Goal: Information Seeking & Learning: Learn about a topic

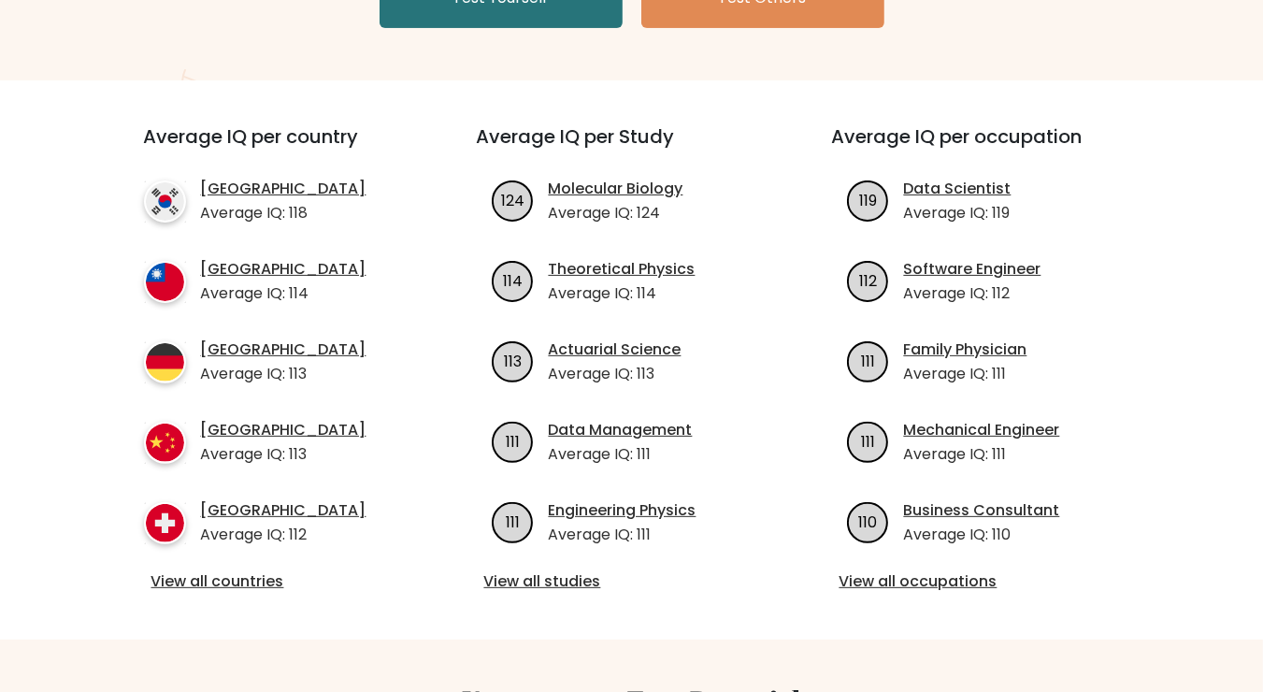
scroll to position [425, 0]
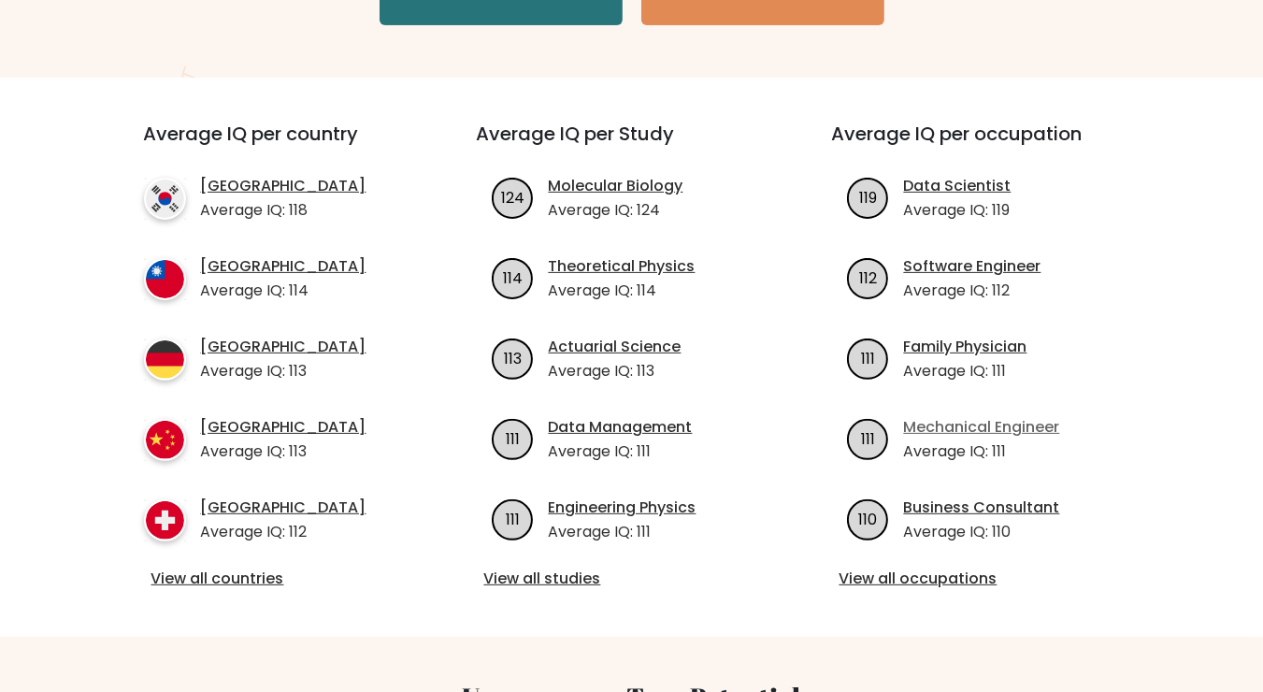
click at [950, 423] on link "Mechanical Engineer" at bounding box center [982, 427] width 156 height 22
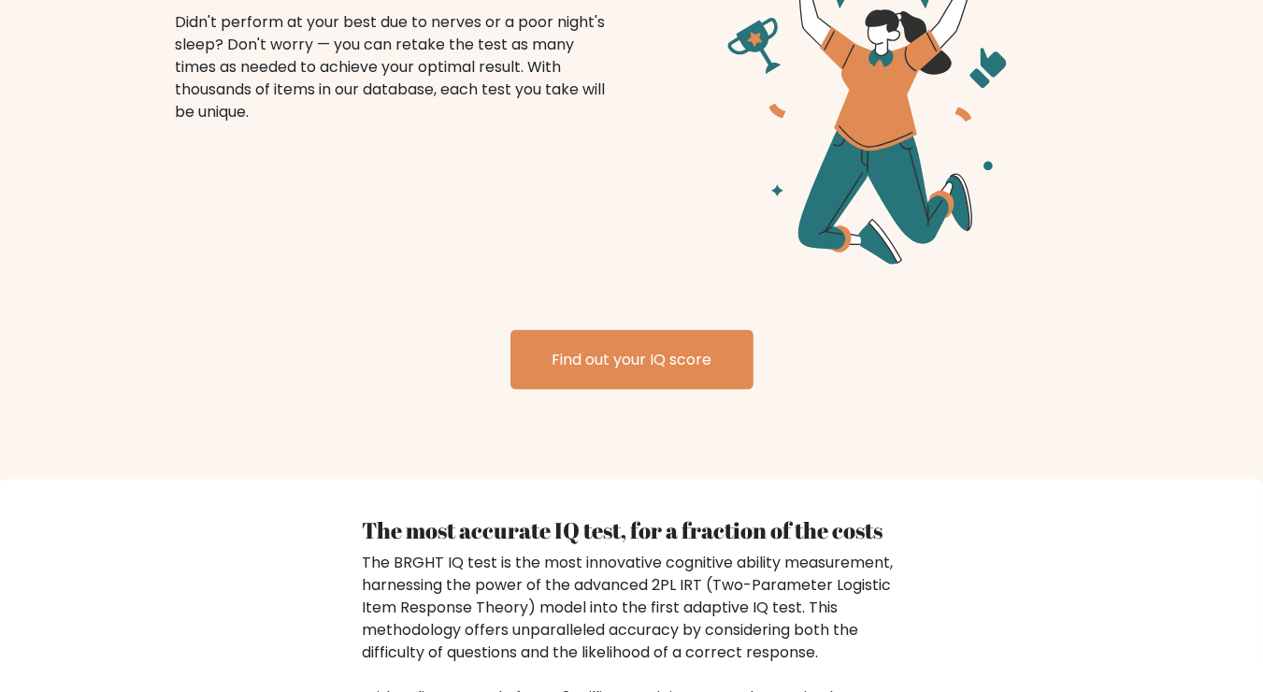
scroll to position [2670, 0]
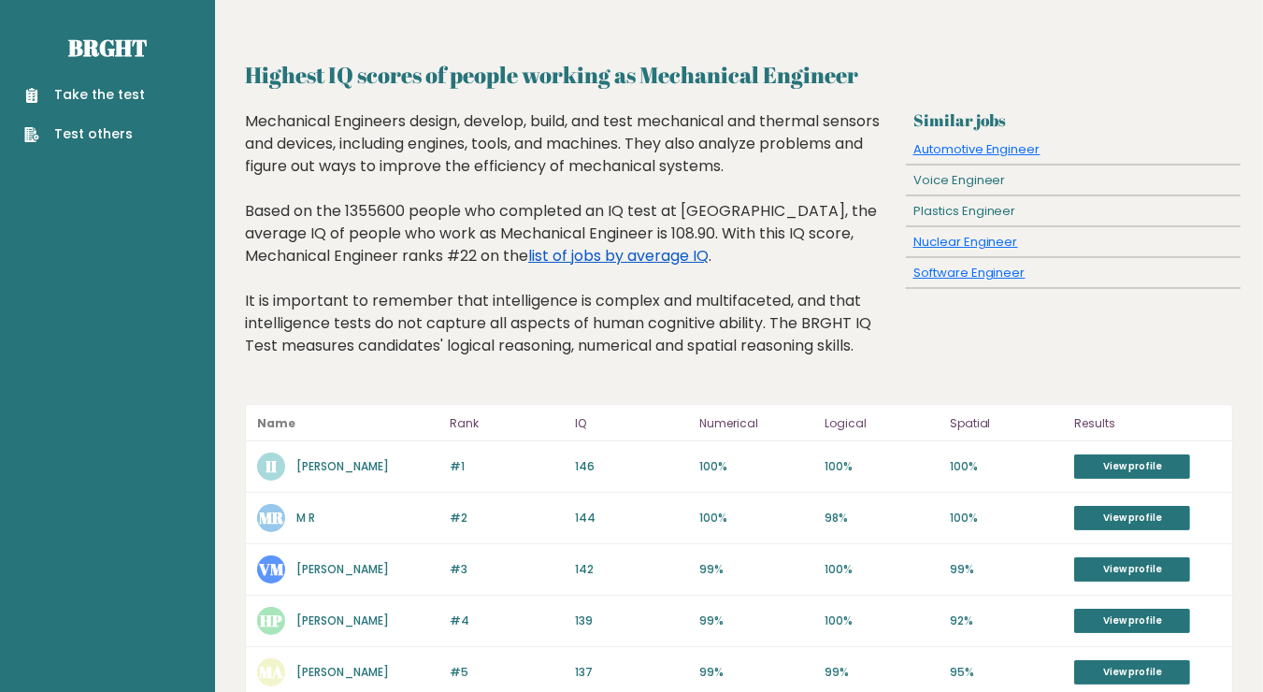
click at [558, 252] on link "list of jobs by average IQ" at bounding box center [618, 256] width 180 height 22
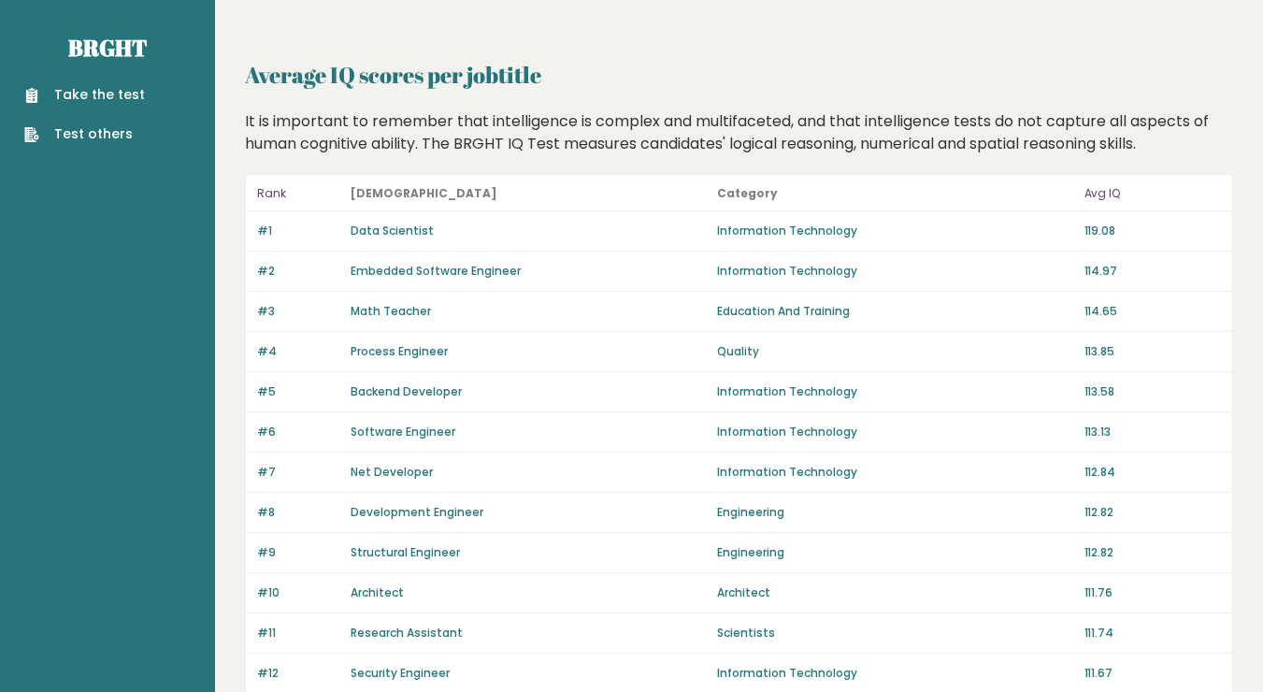
click at [409, 308] on link "Math Teacher" at bounding box center [391, 311] width 80 height 16
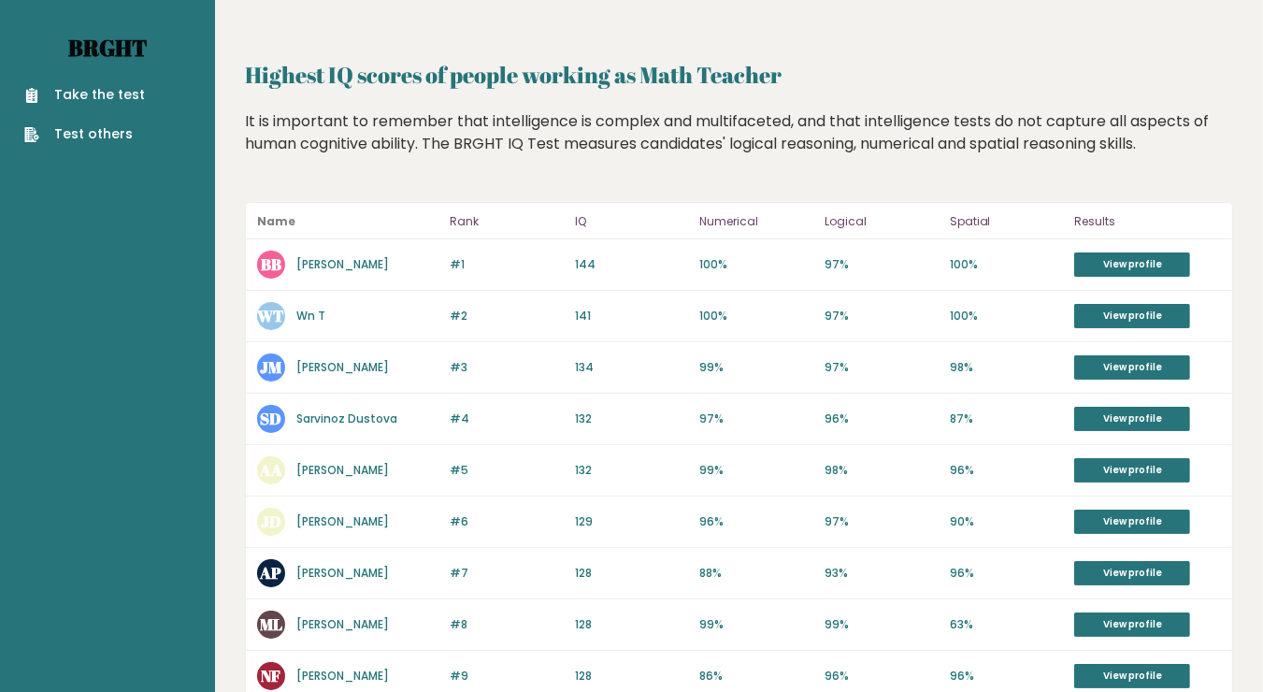
click at [86, 55] on link "Brght" at bounding box center [107, 48] width 79 height 30
click at [368, 267] on link "Bhautik Bhensdadiya" at bounding box center [342, 264] width 93 height 16
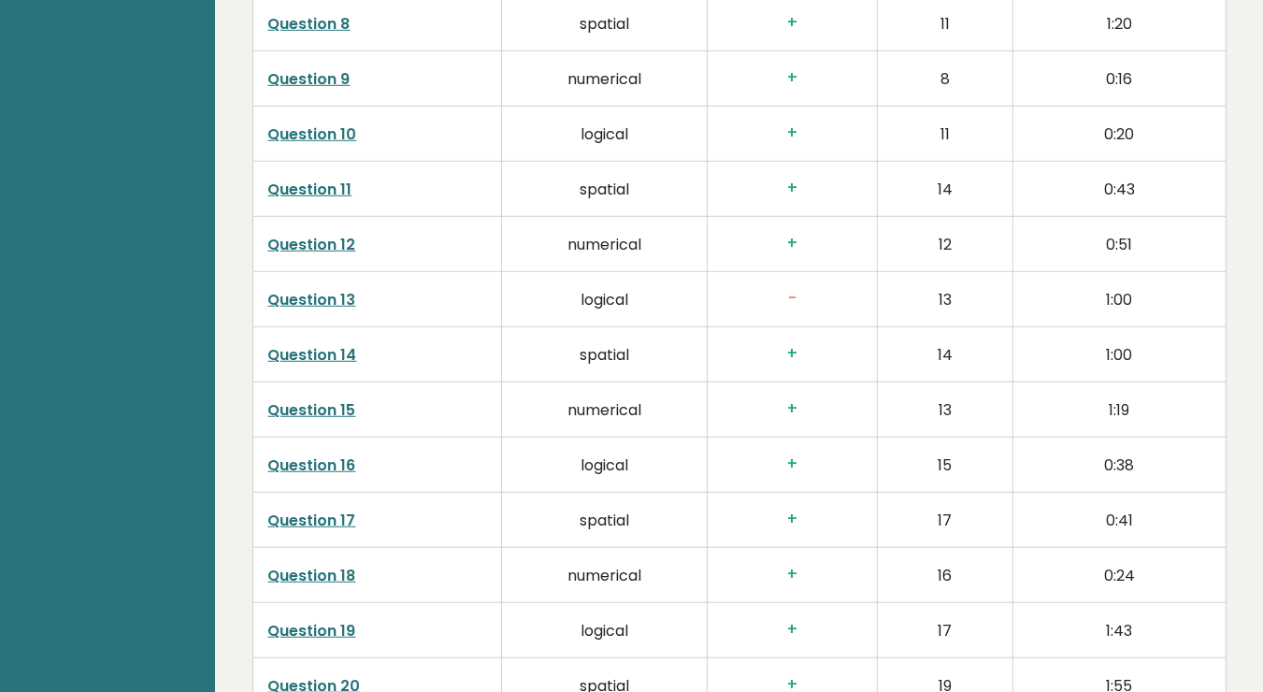
scroll to position [1267, 0]
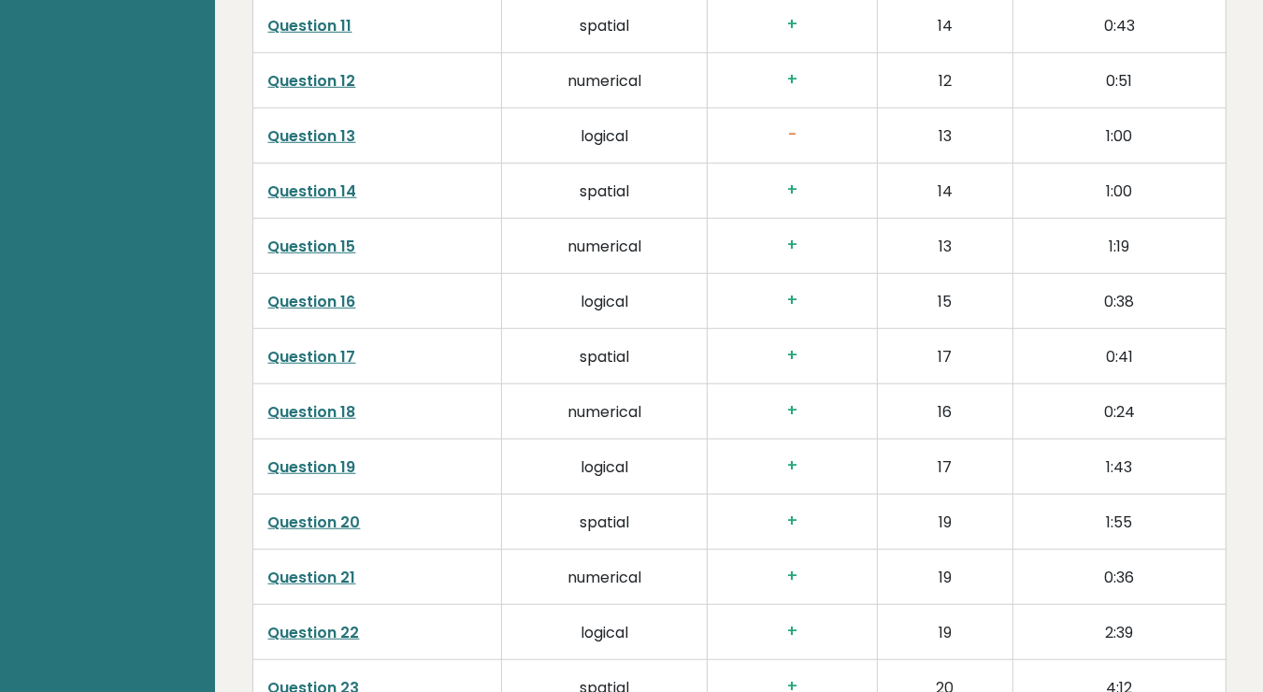
click at [306, 135] on link "Question 13" at bounding box center [312, 136] width 88 height 22
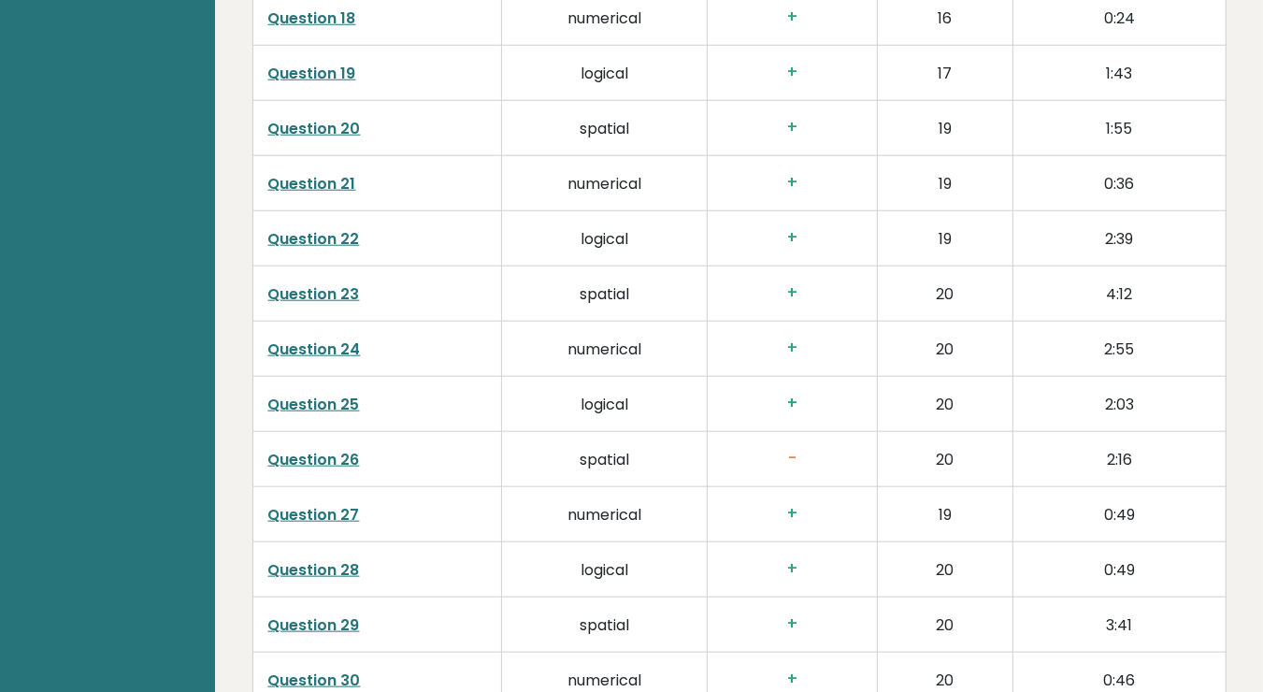
scroll to position [1739, 0]
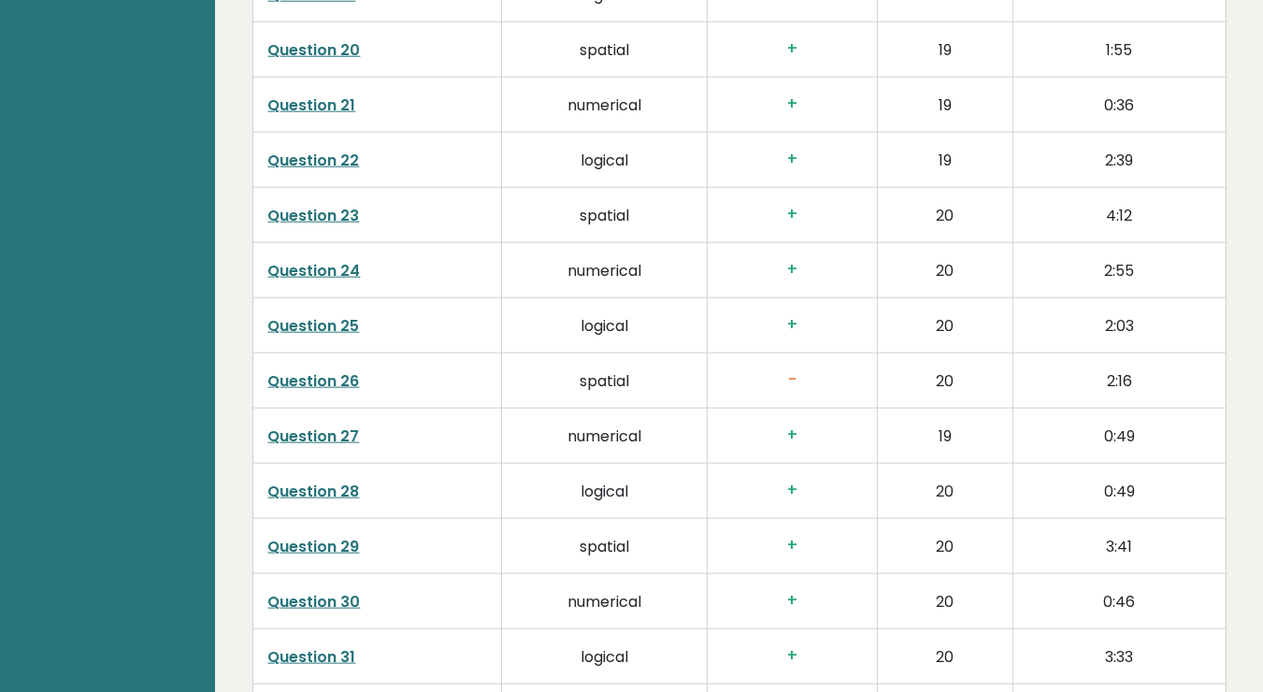
click at [311, 207] on link "Question 23" at bounding box center [314, 216] width 92 height 22
click at [310, 319] on link "Question 25" at bounding box center [314, 326] width 92 height 22
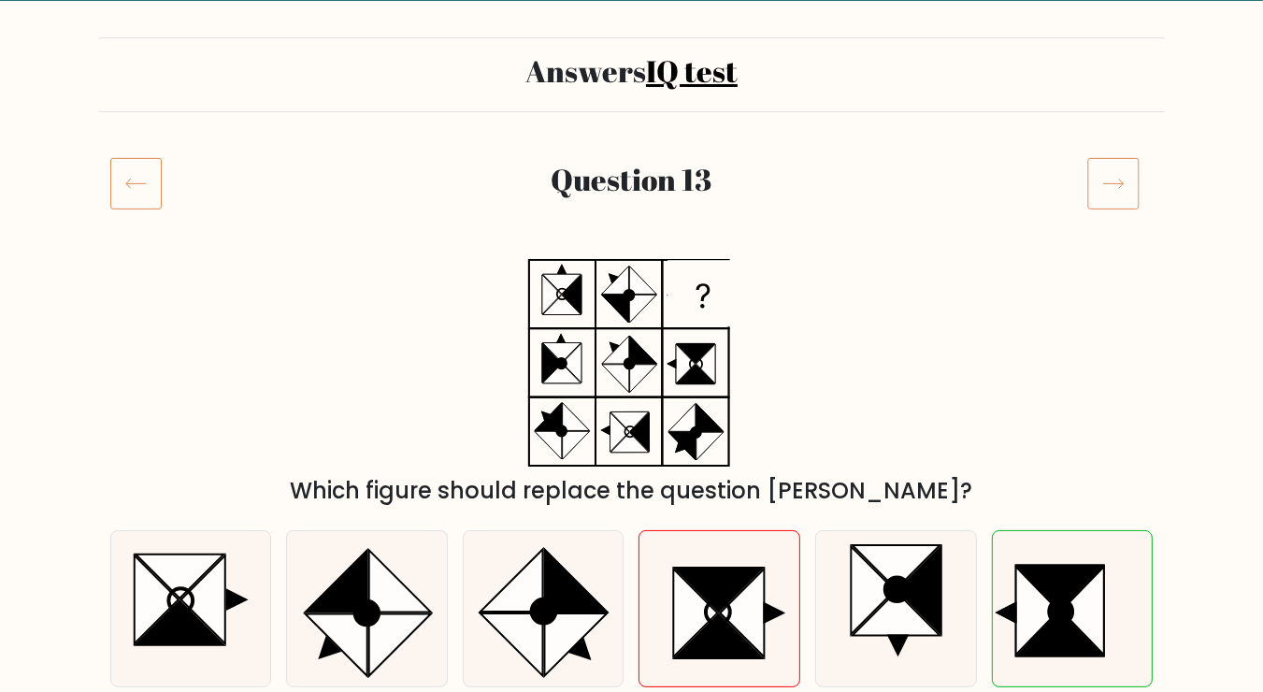
scroll to position [114, 0]
